Goal: Complete application form

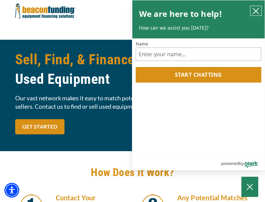
scroll to position [573, 0]
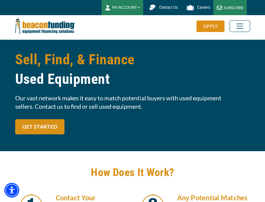
scroll to position [24, 0]
